Goal: Task Accomplishment & Management: Use online tool/utility

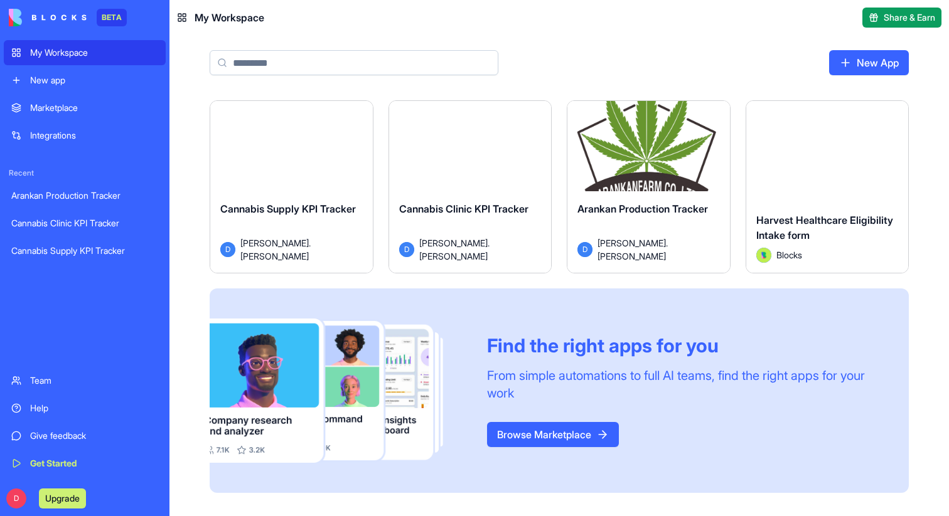
click at [299, 176] on div "Launch" at bounding box center [291, 152] width 162 height 102
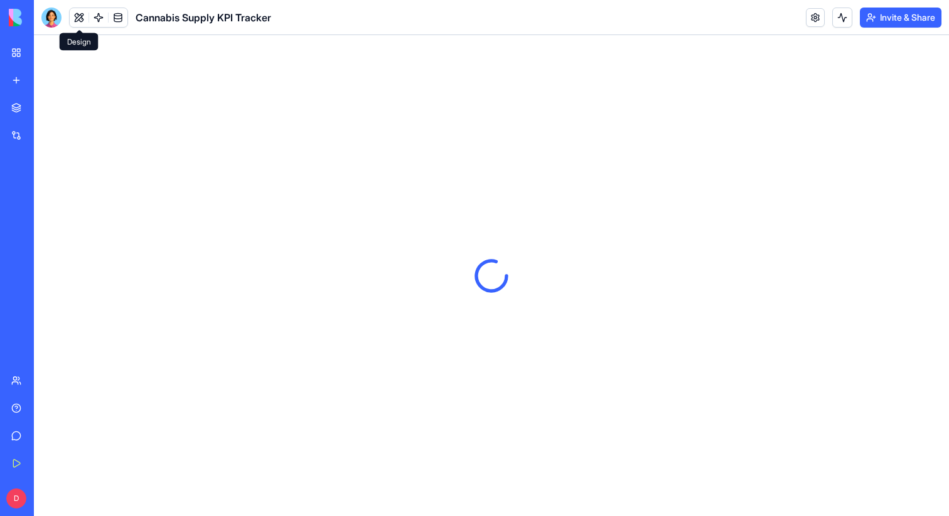
click at [76, 23] on button at bounding box center [79, 17] width 19 height 19
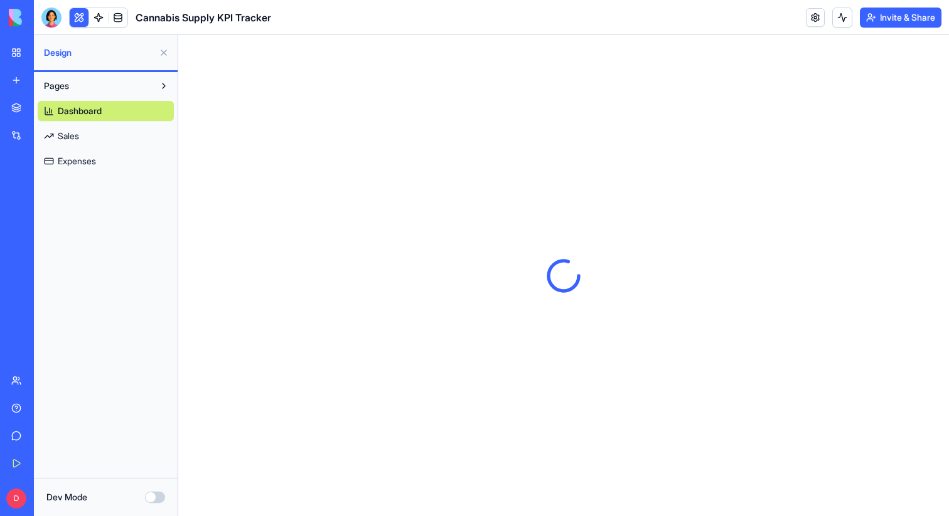
click at [156, 494] on button "Dev Mode" at bounding box center [155, 497] width 20 height 11
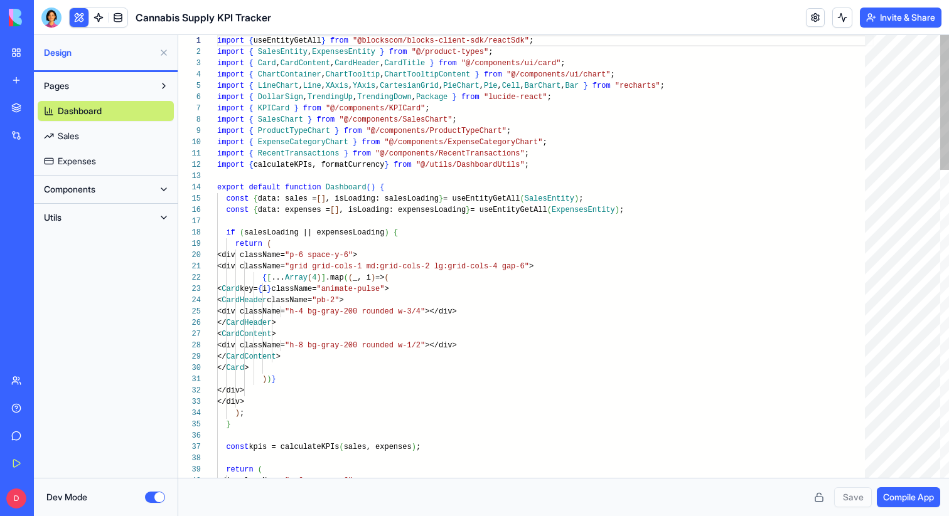
scroll to position [68, 0]
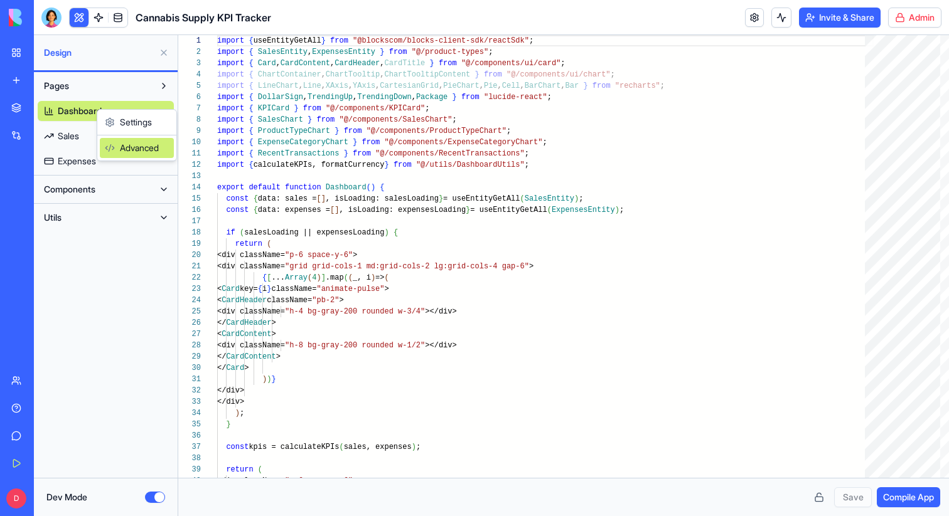
click at [118, 149] on div "Advanced" at bounding box center [137, 148] width 74 height 20
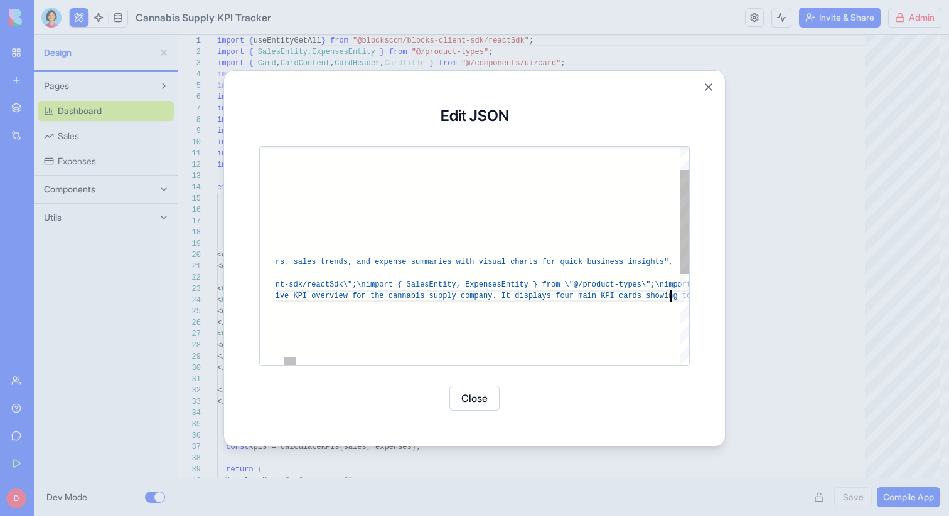
scroll to position [11, 703]
type textarea "**********"
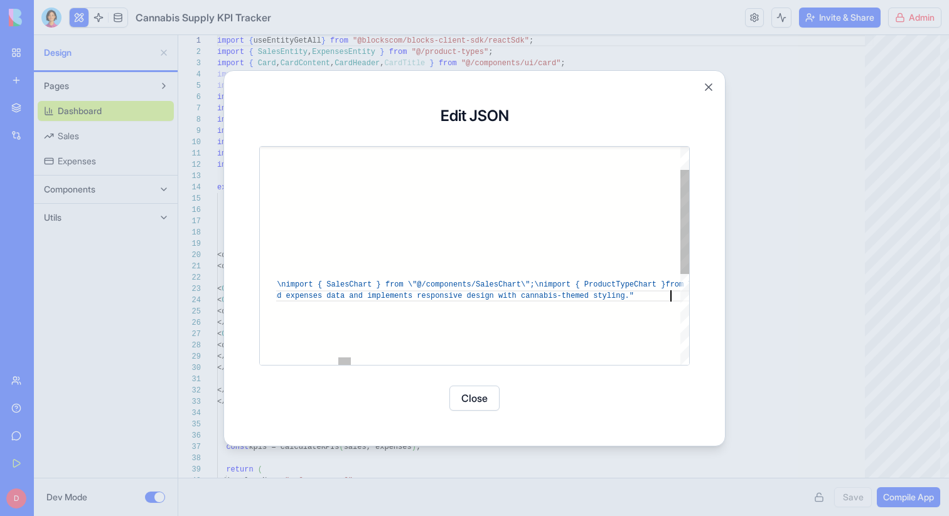
scroll to position [0, 2266]
click at [97, 191] on div at bounding box center [474, 258] width 949 height 516
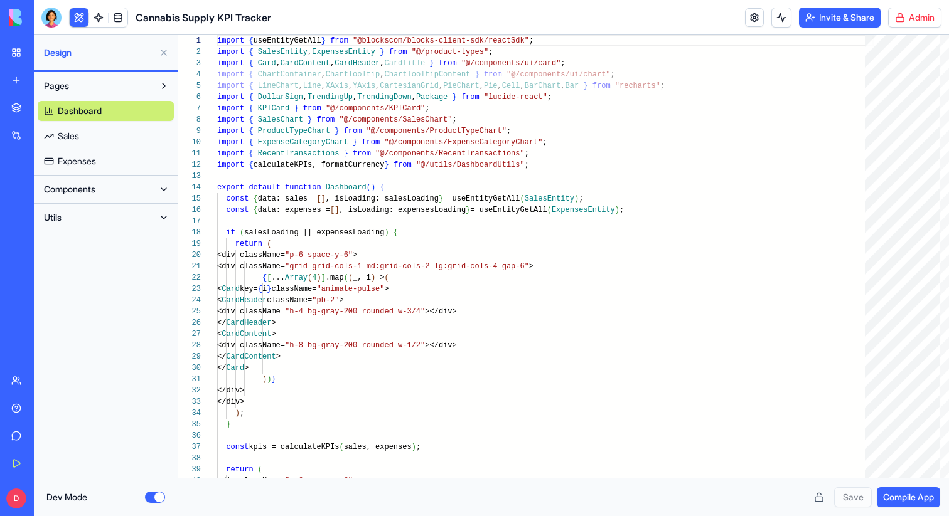
click at [83, 189] on span "Components" at bounding box center [69, 189] width 51 height 13
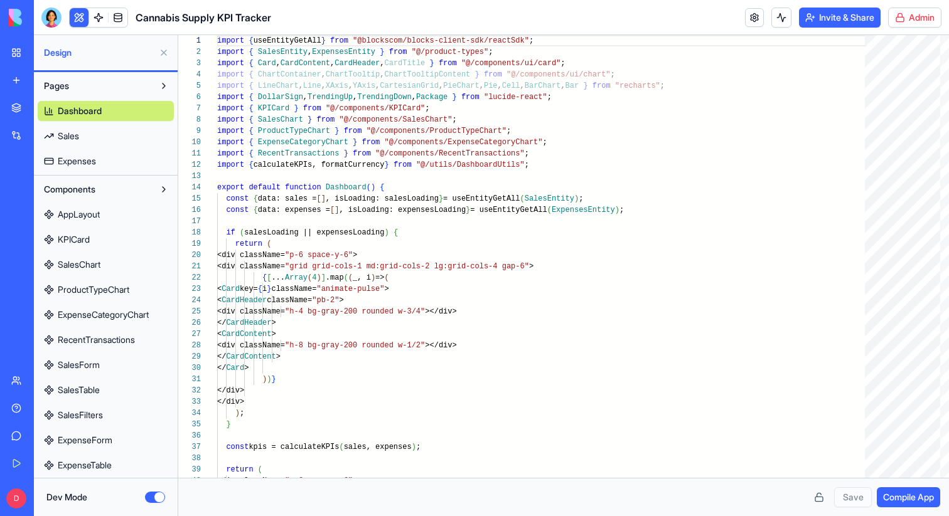
click at [88, 212] on span "AppLayout" at bounding box center [79, 214] width 42 height 13
type textarea "*"
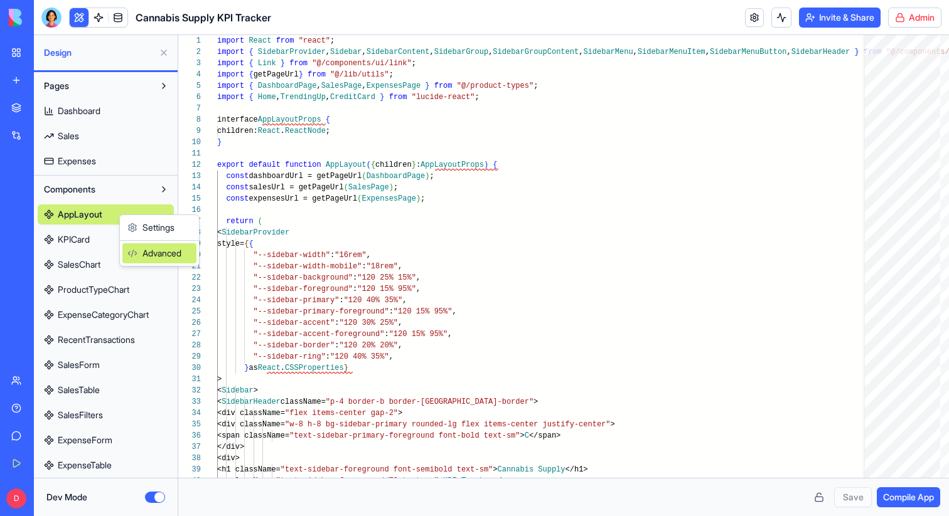
click at [137, 243] on div "Advanced" at bounding box center [159, 253] width 74 height 20
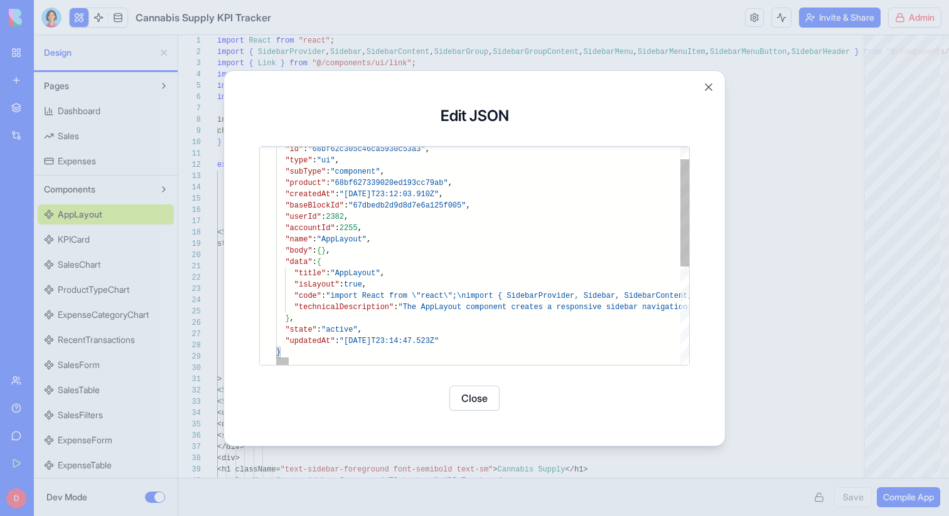
type textarea "**********"
click at [178, 227] on div at bounding box center [474, 258] width 949 height 516
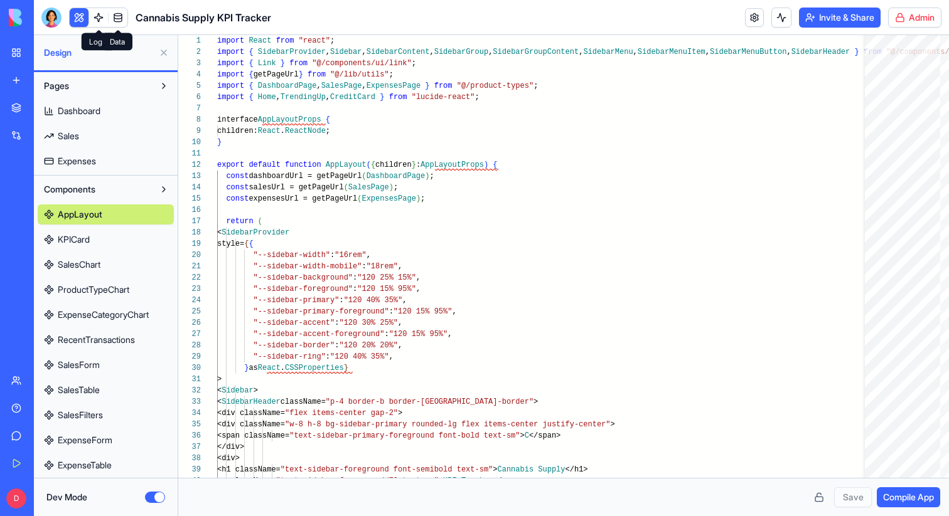
click at [111, 16] on link at bounding box center [118, 17] width 19 height 19
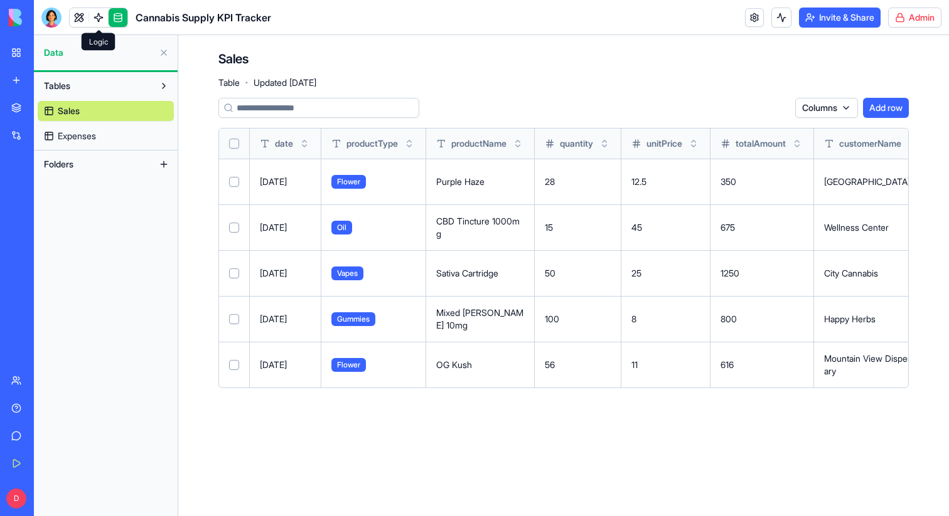
click at [101, 22] on link at bounding box center [98, 17] width 19 height 19
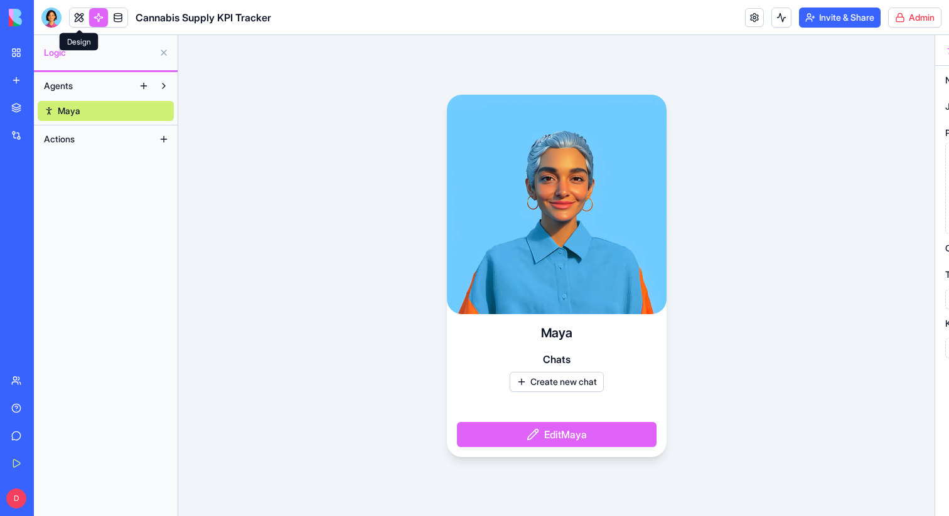
click at [79, 19] on link at bounding box center [79, 17] width 19 height 19
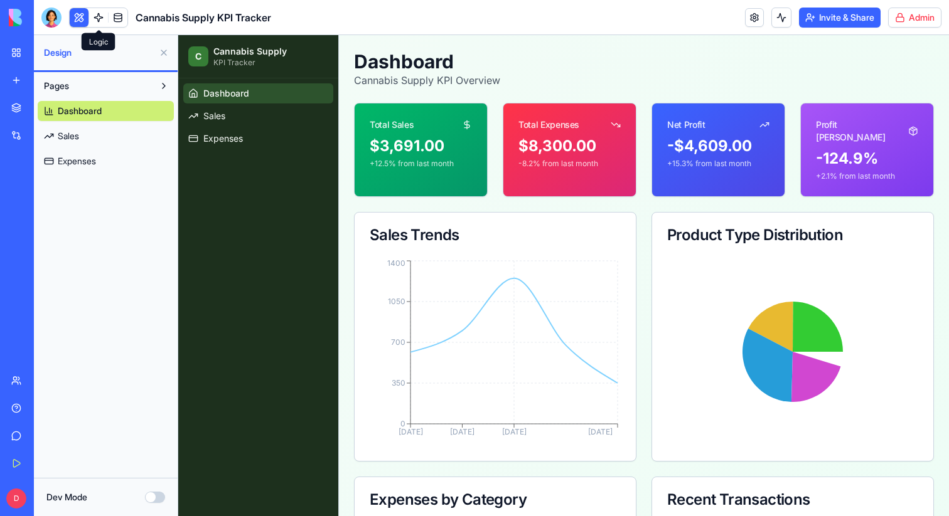
click at [98, 14] on link at bounding box center [98, 17] width 19 height 19
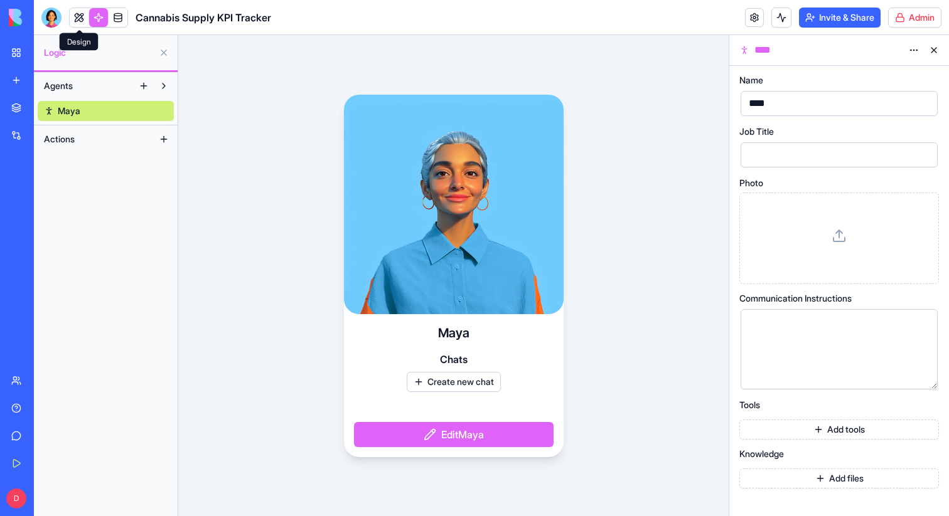
click at [81, 16] on link at bounding box center [79, 17] width 19 height 19
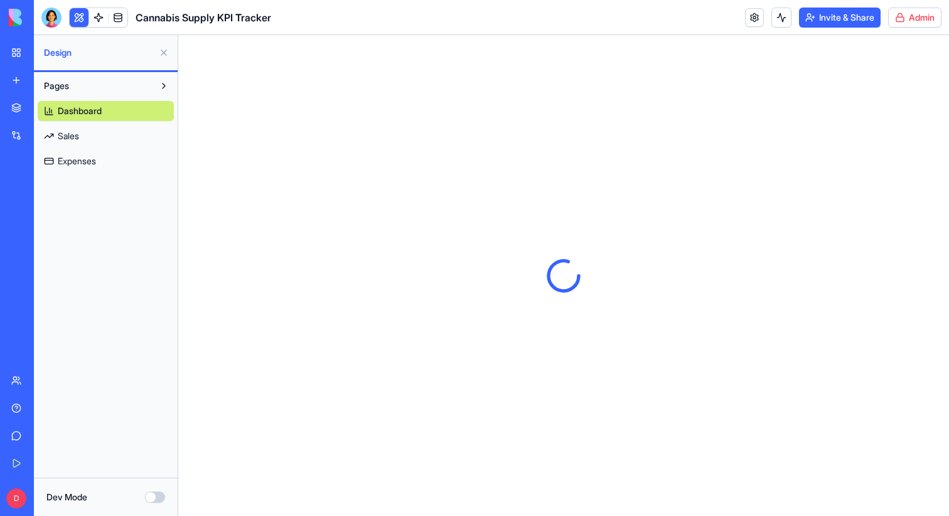
click at [111, 109] on link "Dashboard" at bounding box center [106, 111] width 136 height 20
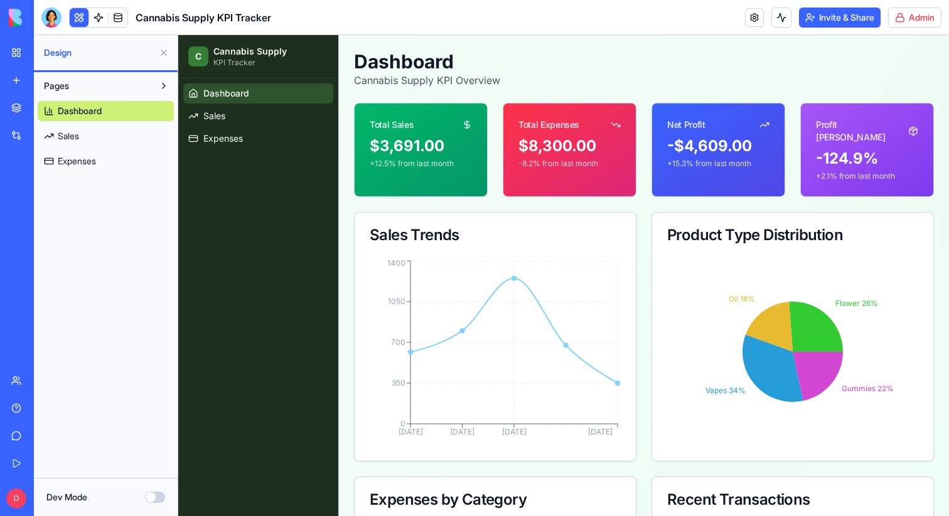
click at [102, 133] on link "Sales" at bounding box center [106, 136] width 136 height 20
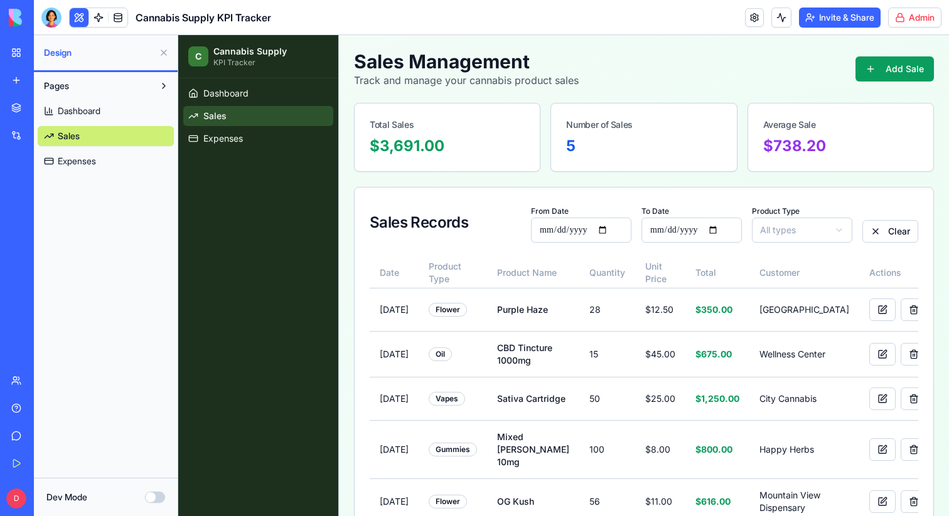
click at [224, 183] on div "Dashboard Sales Expenses" at bounding box center [258, 297] width 160 height 438
click at [20, 48] on link "My Workspace" at bounding box center [29, 52] width 50 height 25
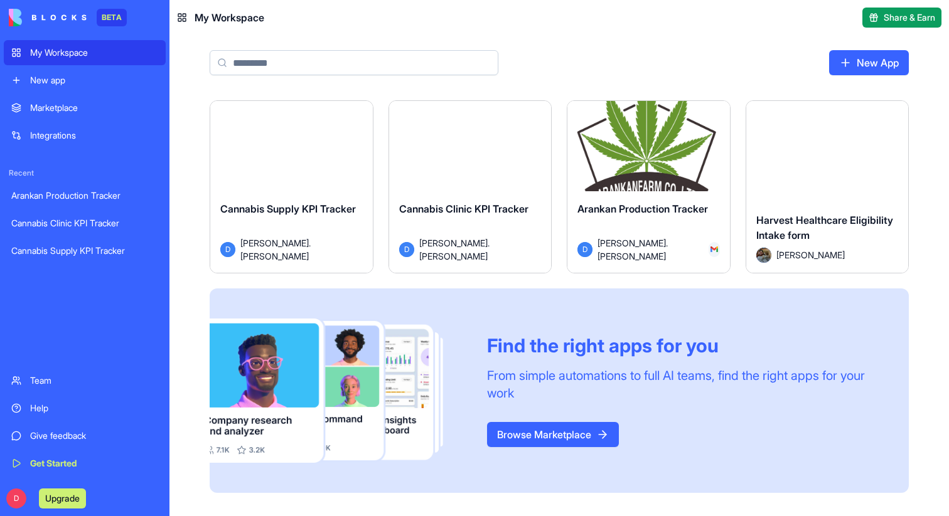
click at [462, 137] on div "Launch" at bounding box center [470, 152] width 162 height 102
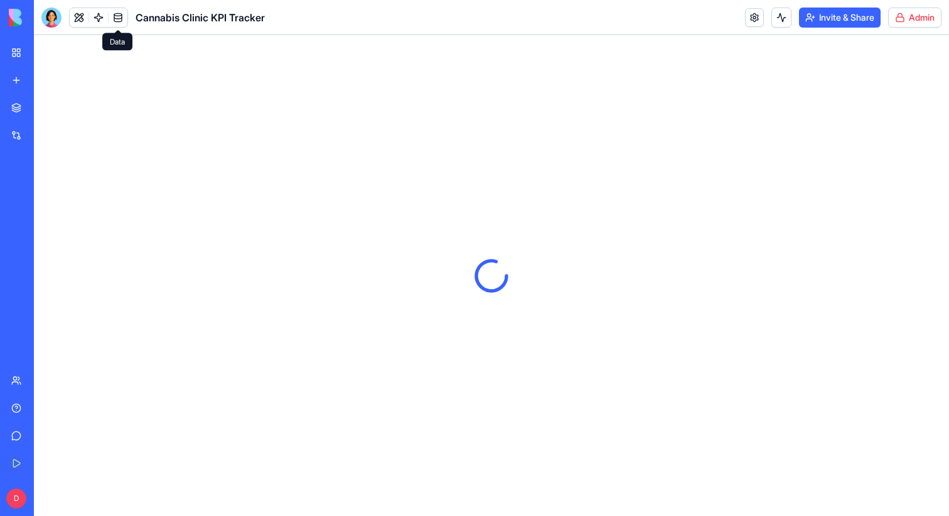
click at [116, 16] on link at bounding box center [118, 17] width 19 height 19
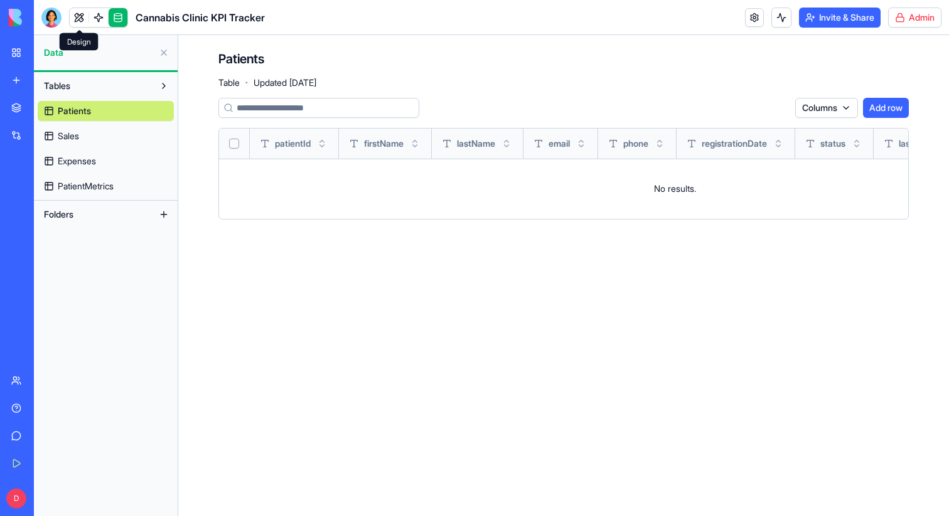
click at [83, 17] on link at bounding box center [79, 17] width 19 height 19
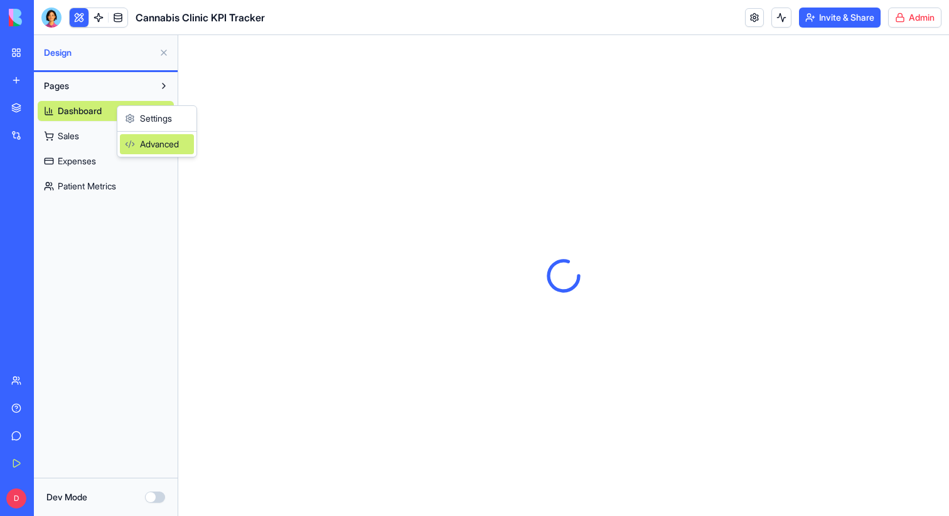
click at [147, 144] on div "Advanced" at bounding box center [157, 144] width 74 height 20
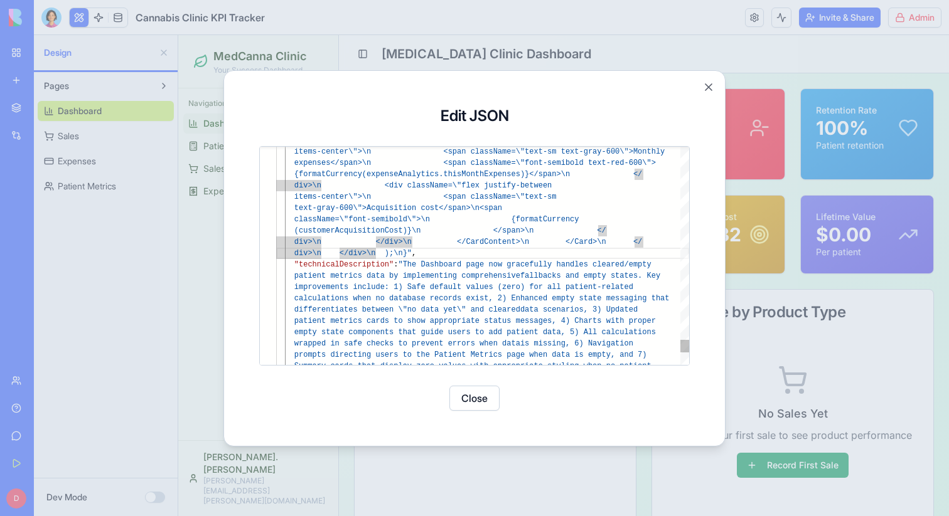
type textarea "**********"
click at [139, 185] on div at bounding box center [474, 258] width 949 height 516
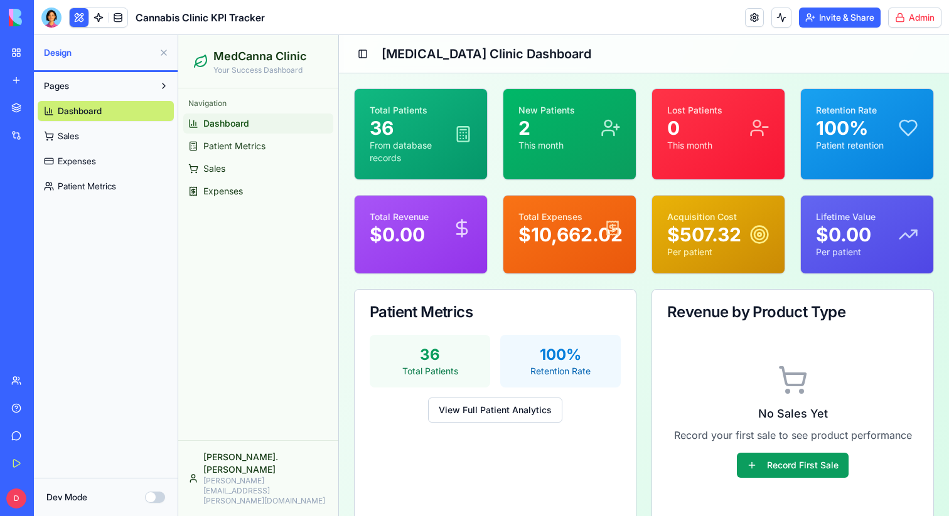
click at [151, 496] on button "Dev Mode" at bounding box center [155, 497] width 20 height 11
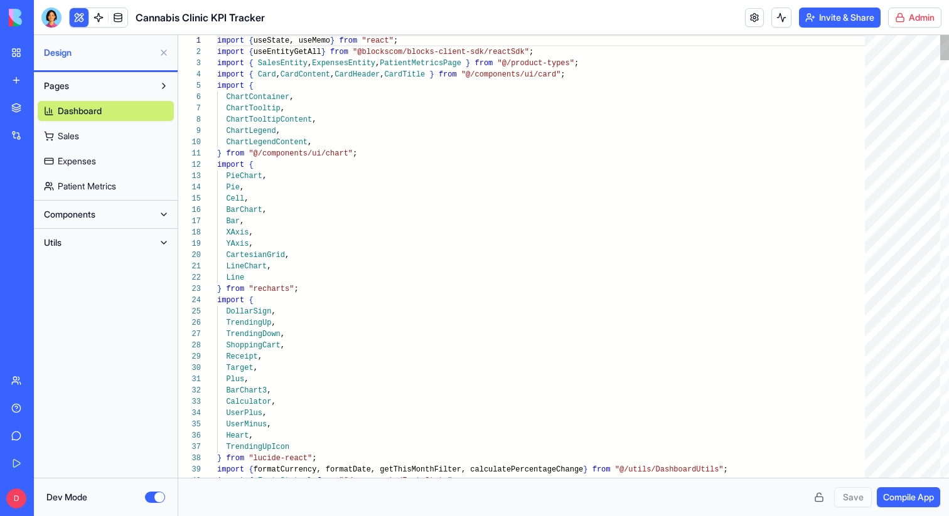
scroll to position [113, 0]
click at [102, 216] on button "Components" at bounding box center [96, 215] width 116 height 20
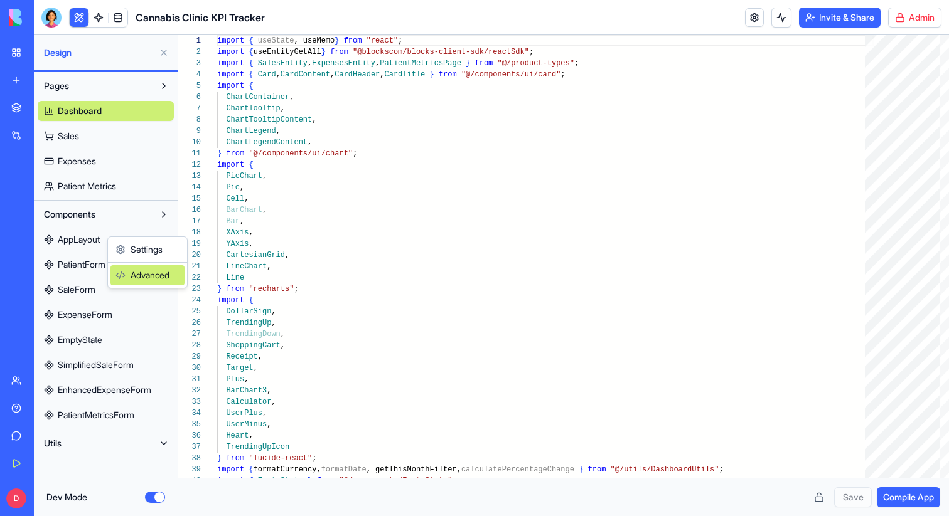
click at [142, 269] on div "Advanced" at bounding box center [147, 275] width 74 height 20
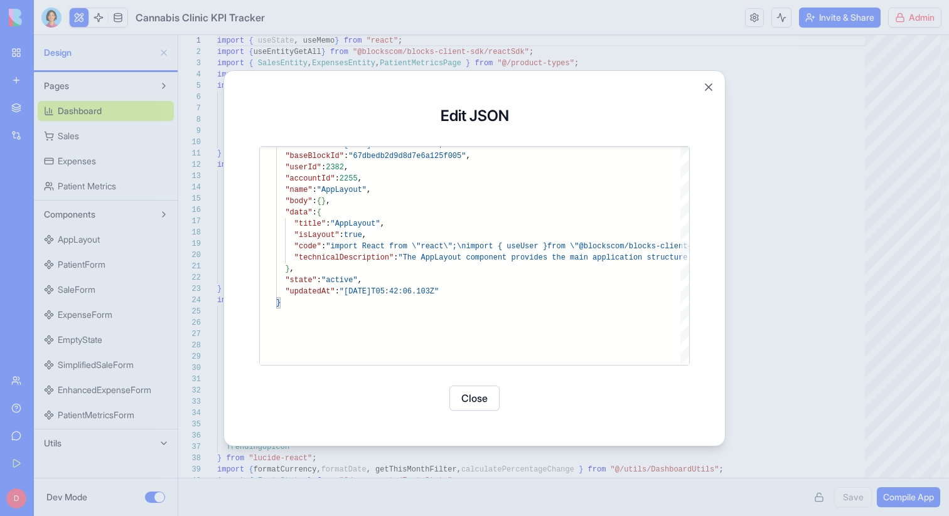
click at [786, 295] on div at bounding box center [474, 258] width 949 height 516
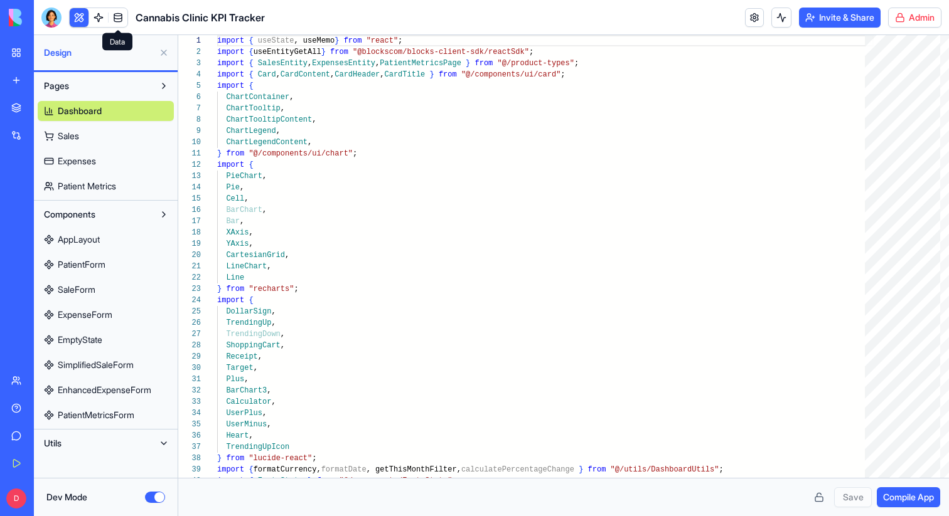
click at [114, 20] on link at bounding box center [118, 17] width 19 height 19
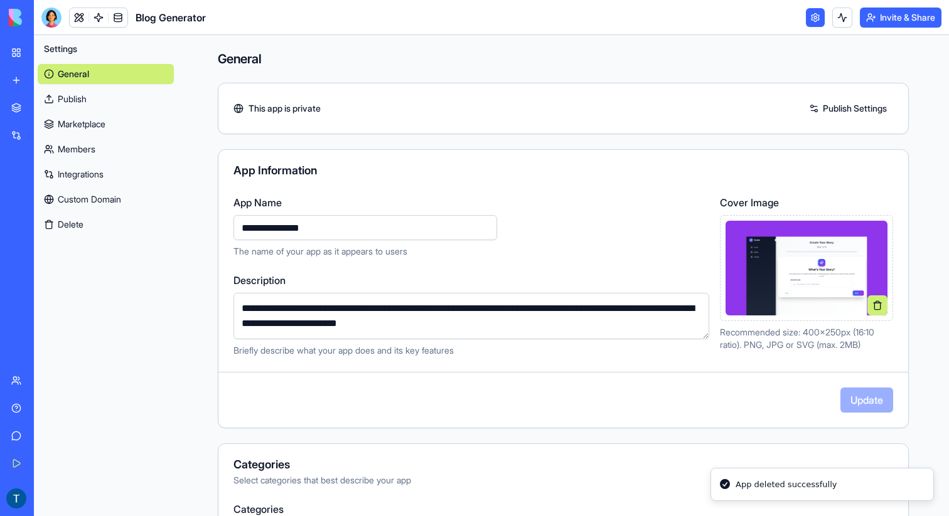
scroll to position [247, 0]
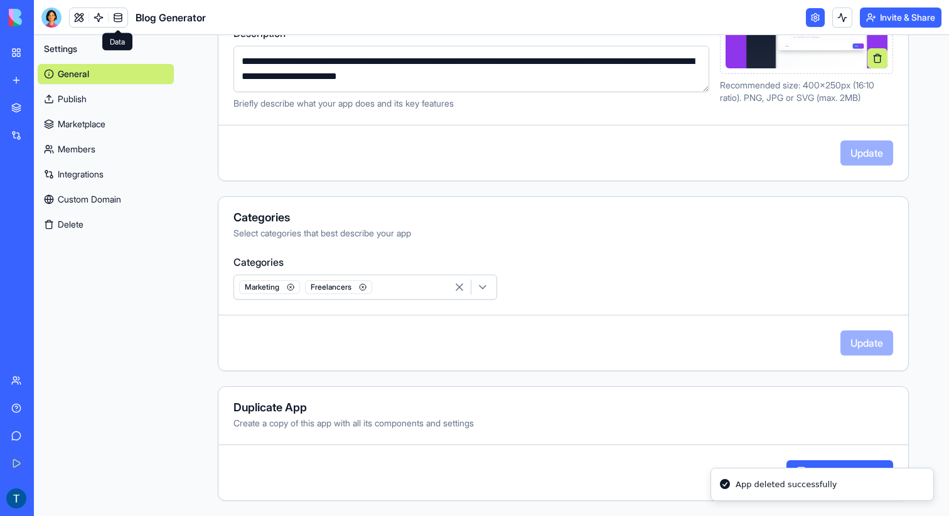
click at [119, 18] on link at bounding box center [118, 17] width 19 height 19
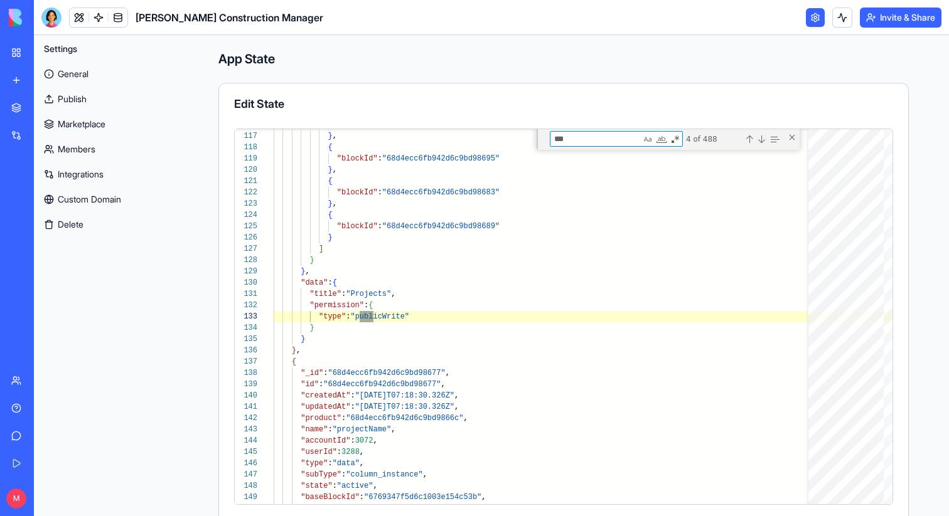
scroll to position [113, 100]
